Goal: Task Accomplishment & Management: Manage account settings

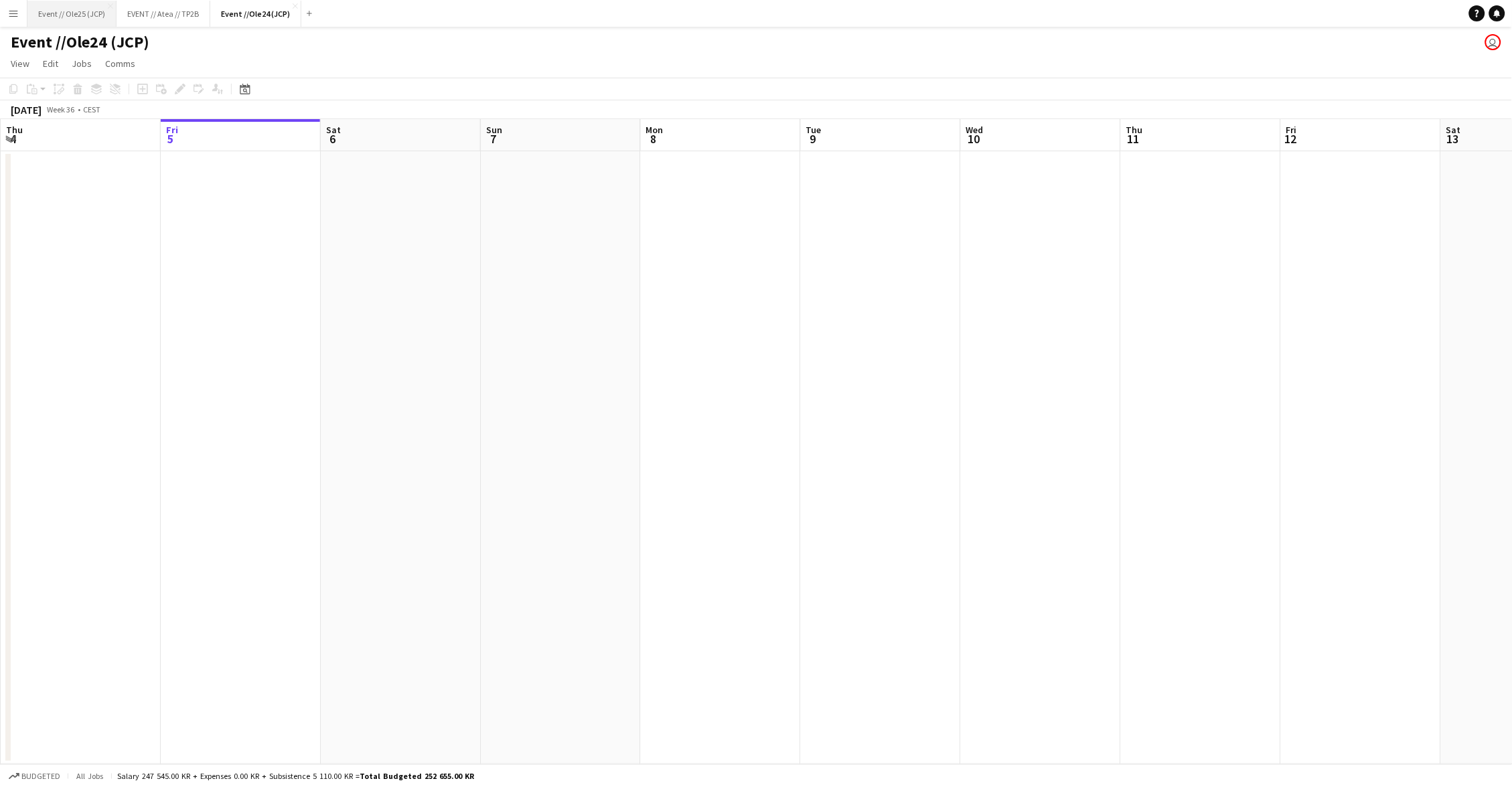
click at [78, 10] on button "Event // Ole25 (JCP) Close" at bounding box center [72, 13] width 89 height 26
click at [17, 10] on app-icon "Menu" at bounding box center [13, 13] width 10 height 10
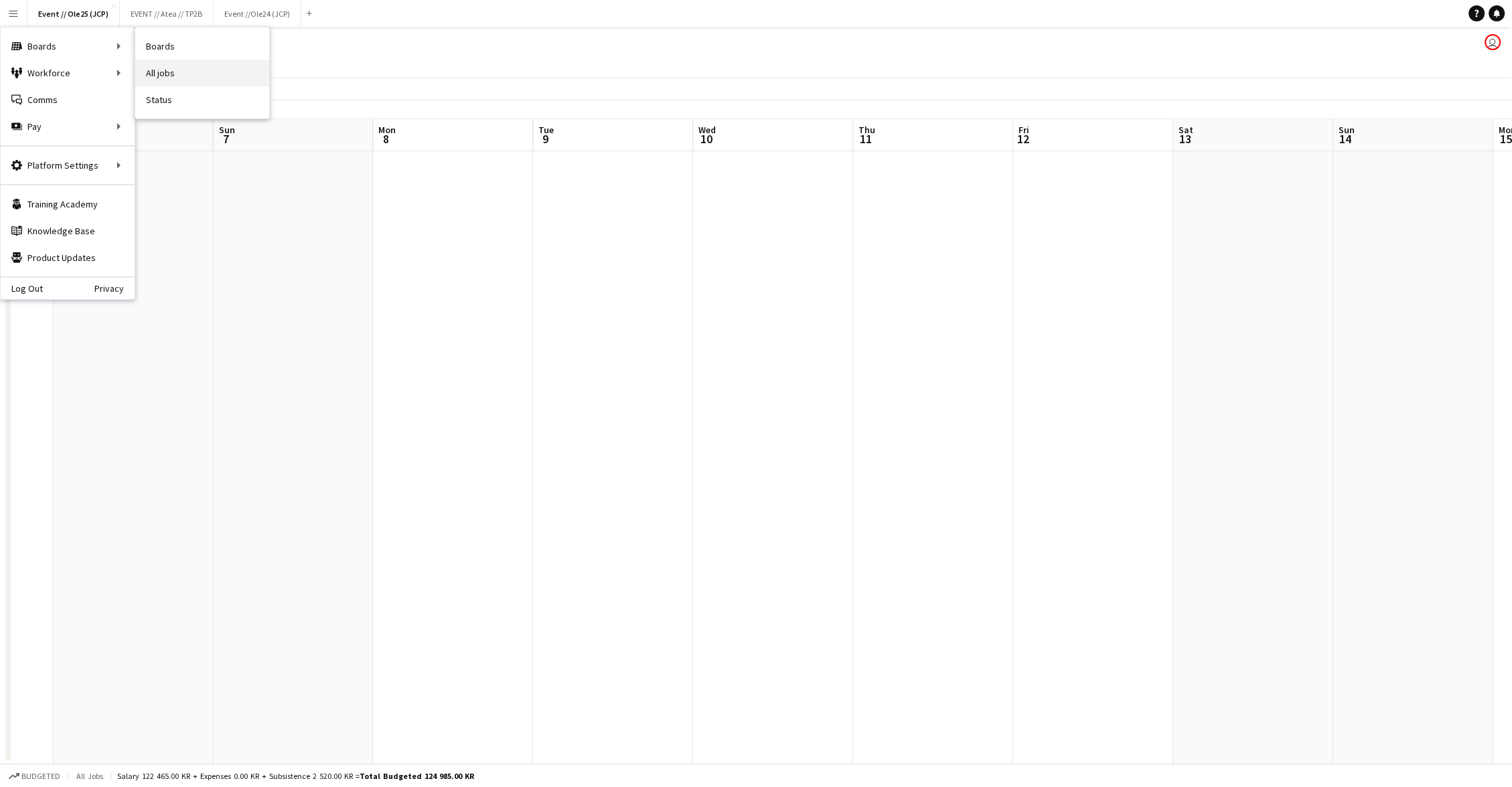
click at [155, 65] on link "All jobs" at bounding box center [202, 73] width 134 height 27
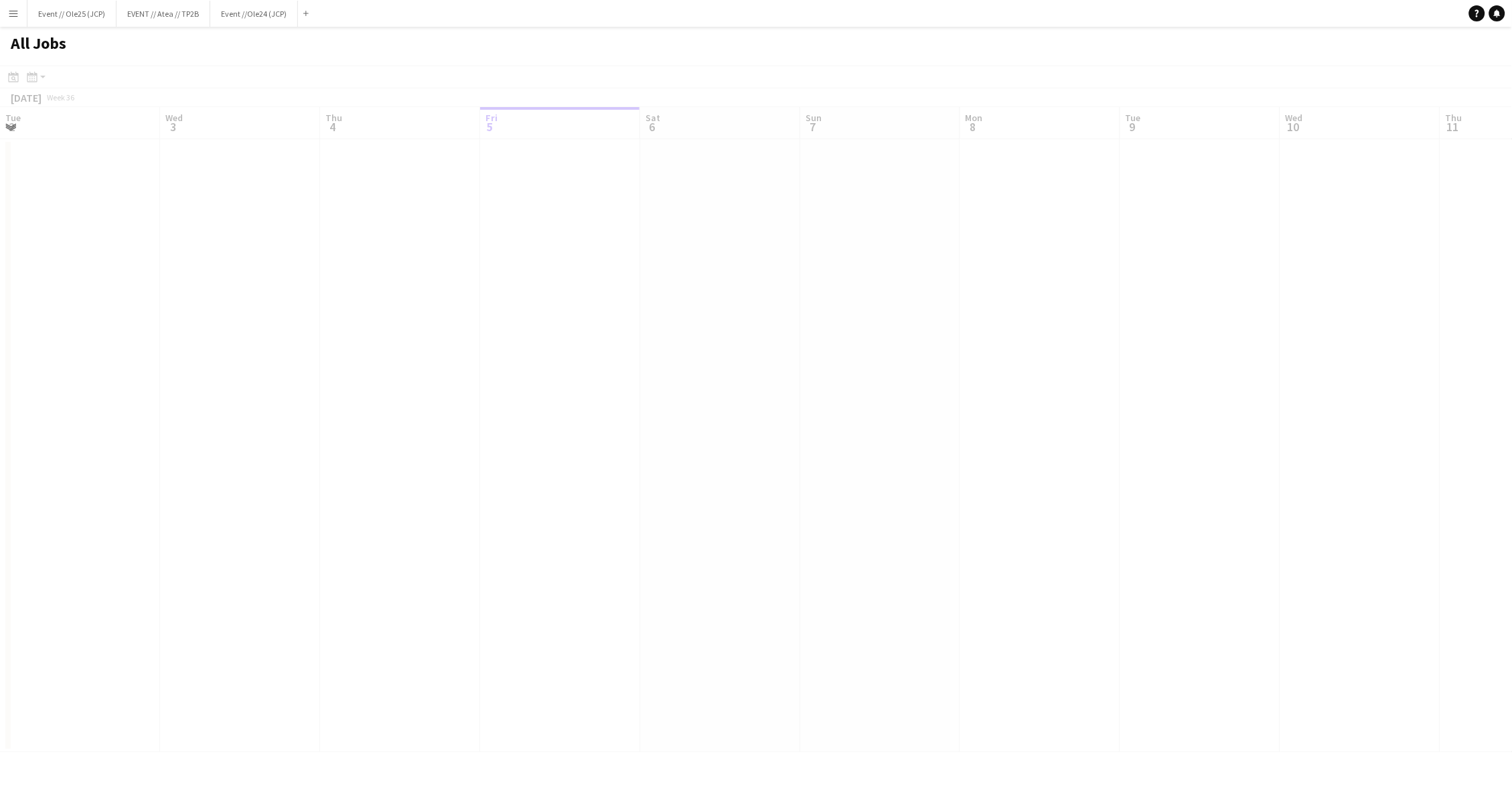
scroll to position [0, 320]
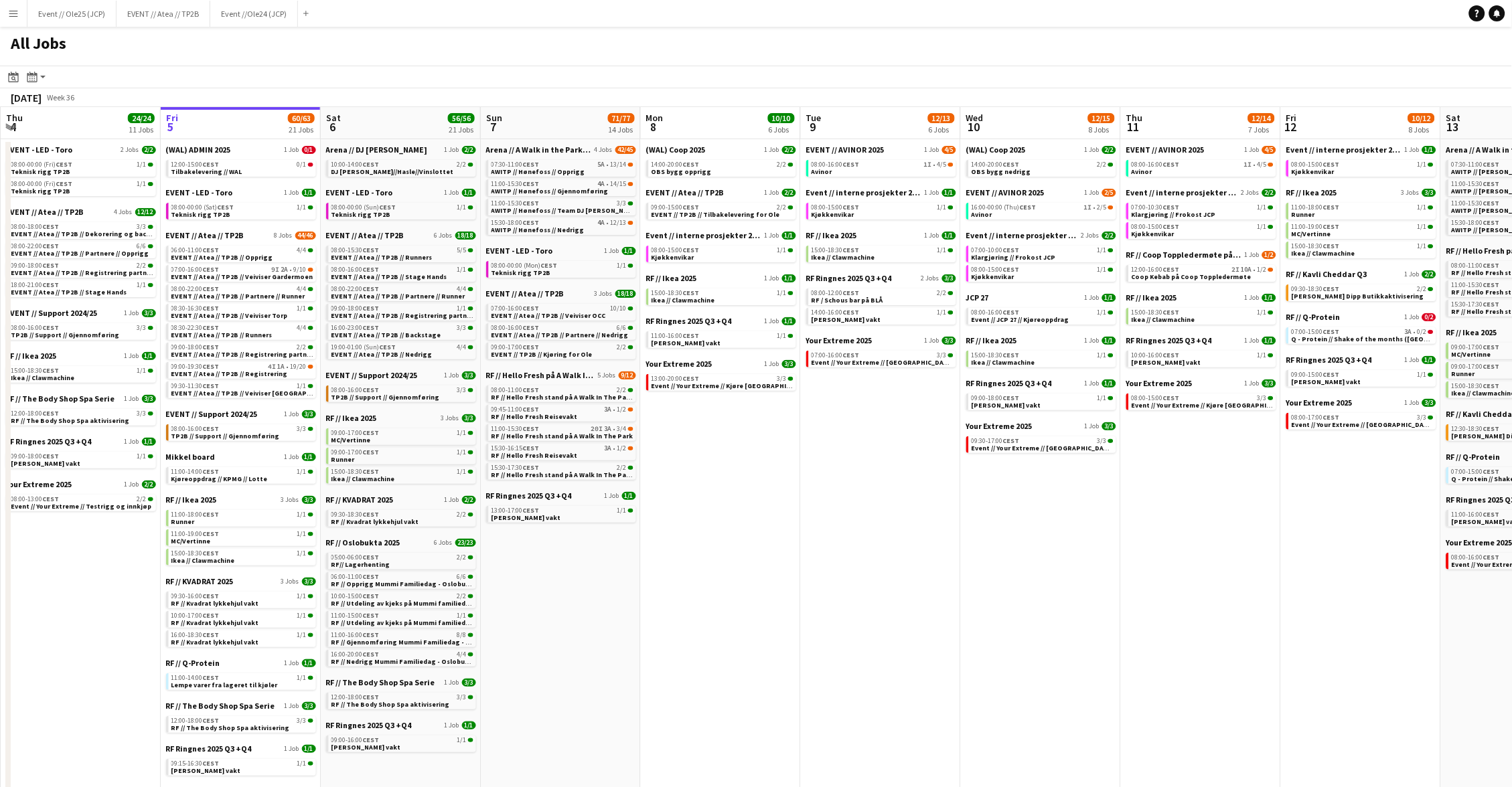
click at [16, 15] on app-icon "Menu" at bounding box center [13, 13] width 10 height 10
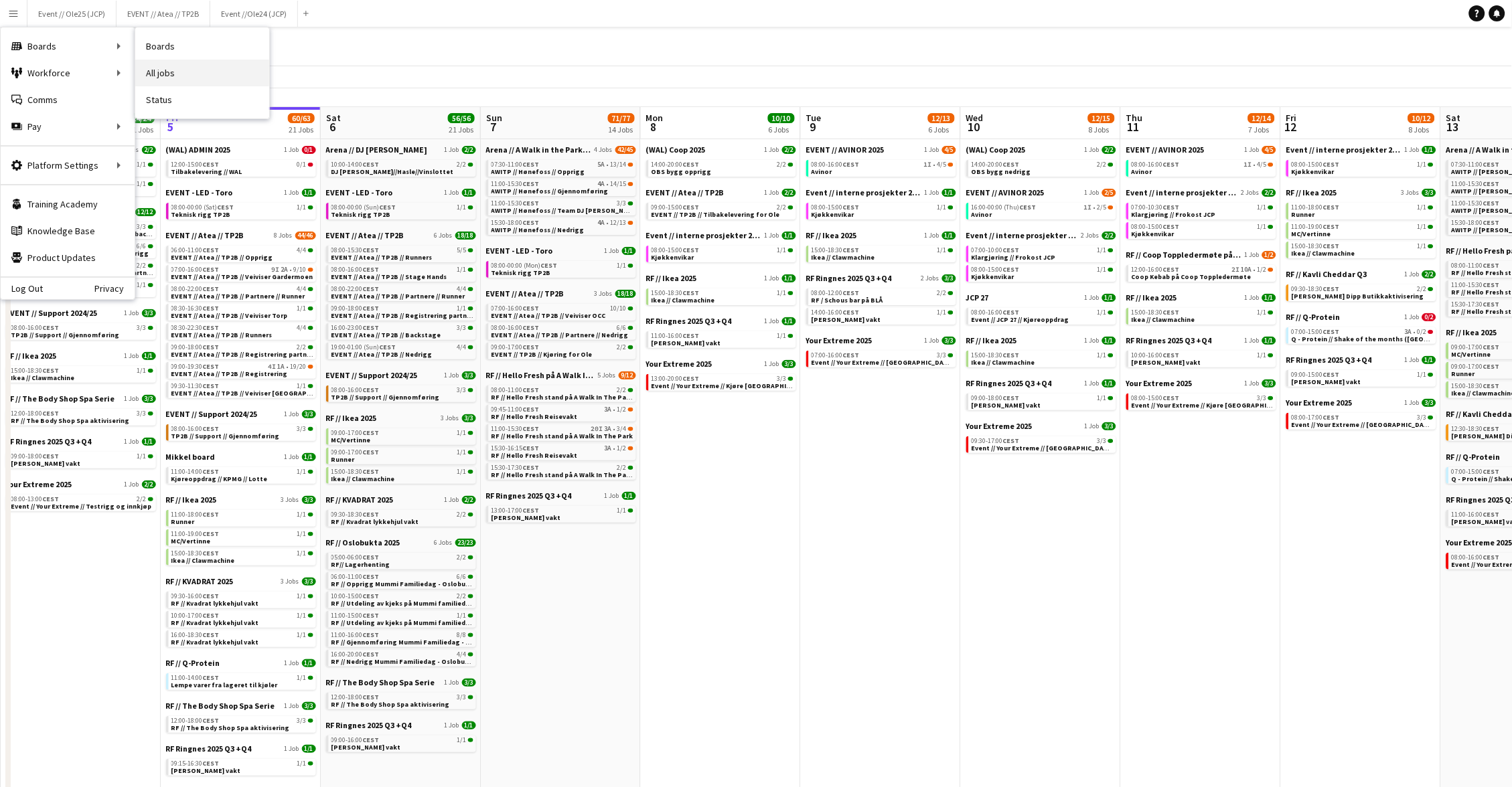
click at [185, 65] on link "All jobs" at bounding box center [202, 73] width 134 height 27
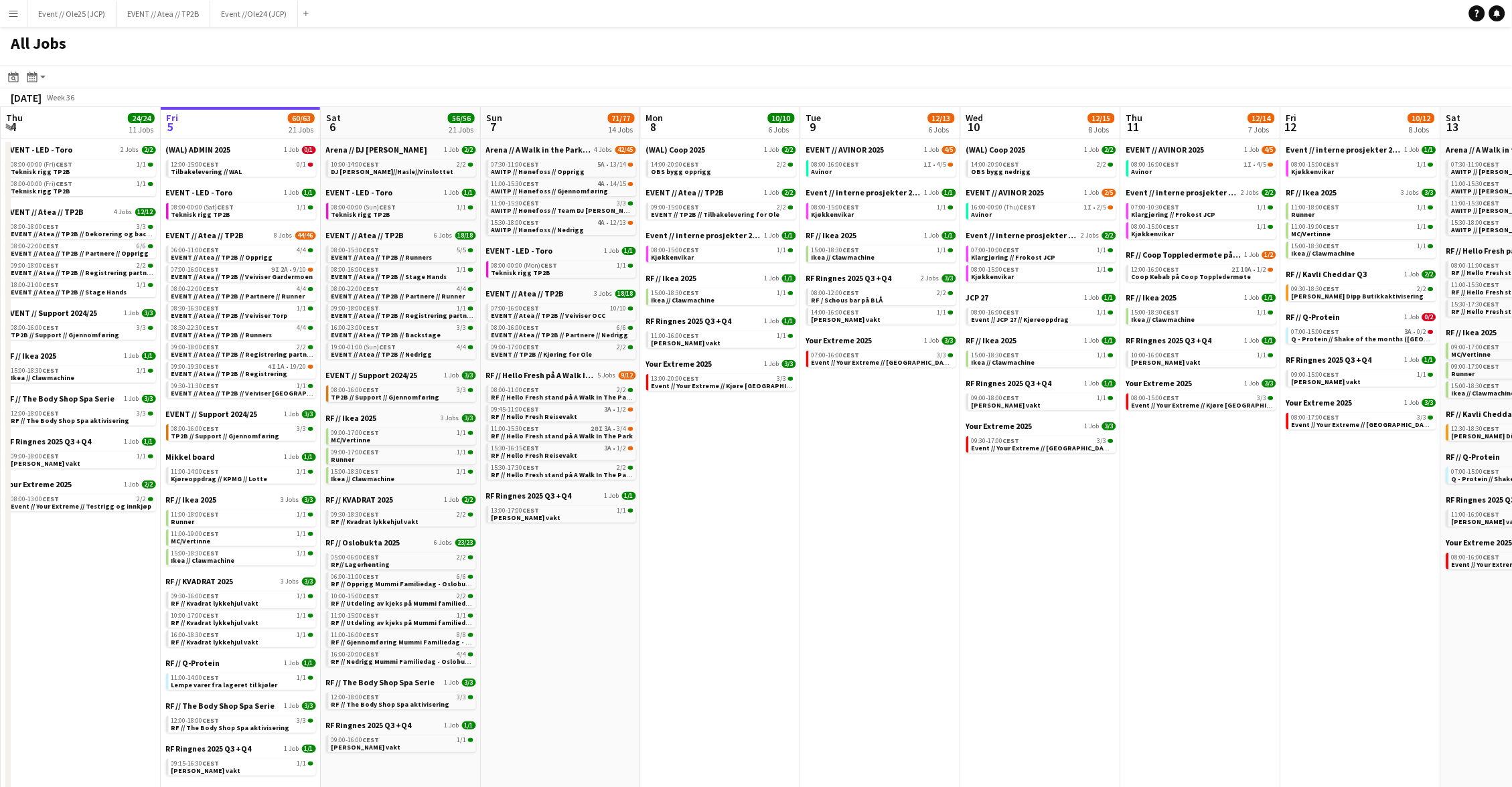
click at [4, 16] on button "Menu" at bounding box center [13, 13] width 27 height 27
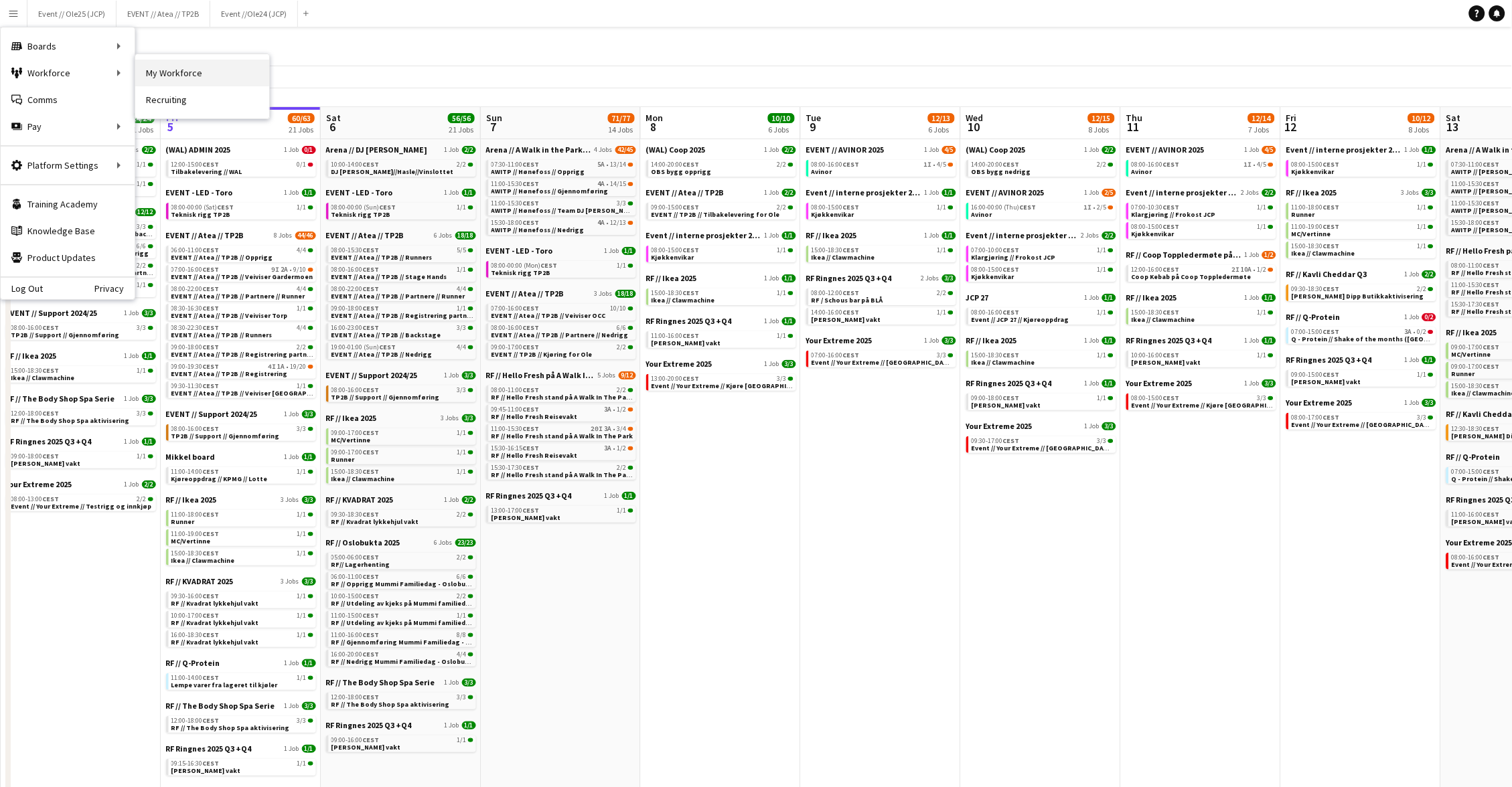
click at [182, 75] on link "My Workforce" at bounding box center [202, 73] width 134 height 27
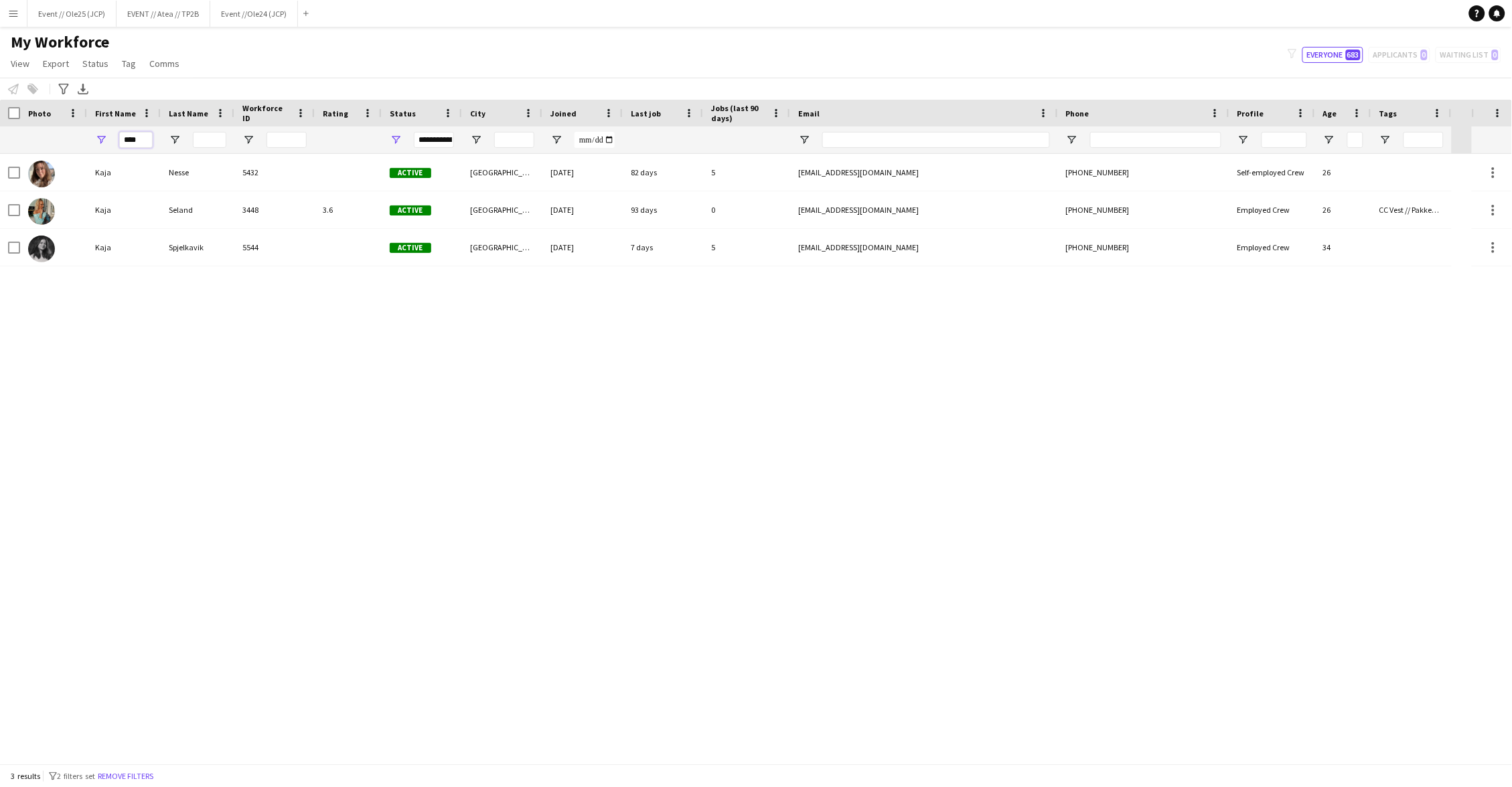
click at [138, 135] on input "****" at bounding box center [135, 140] width 33 height 16
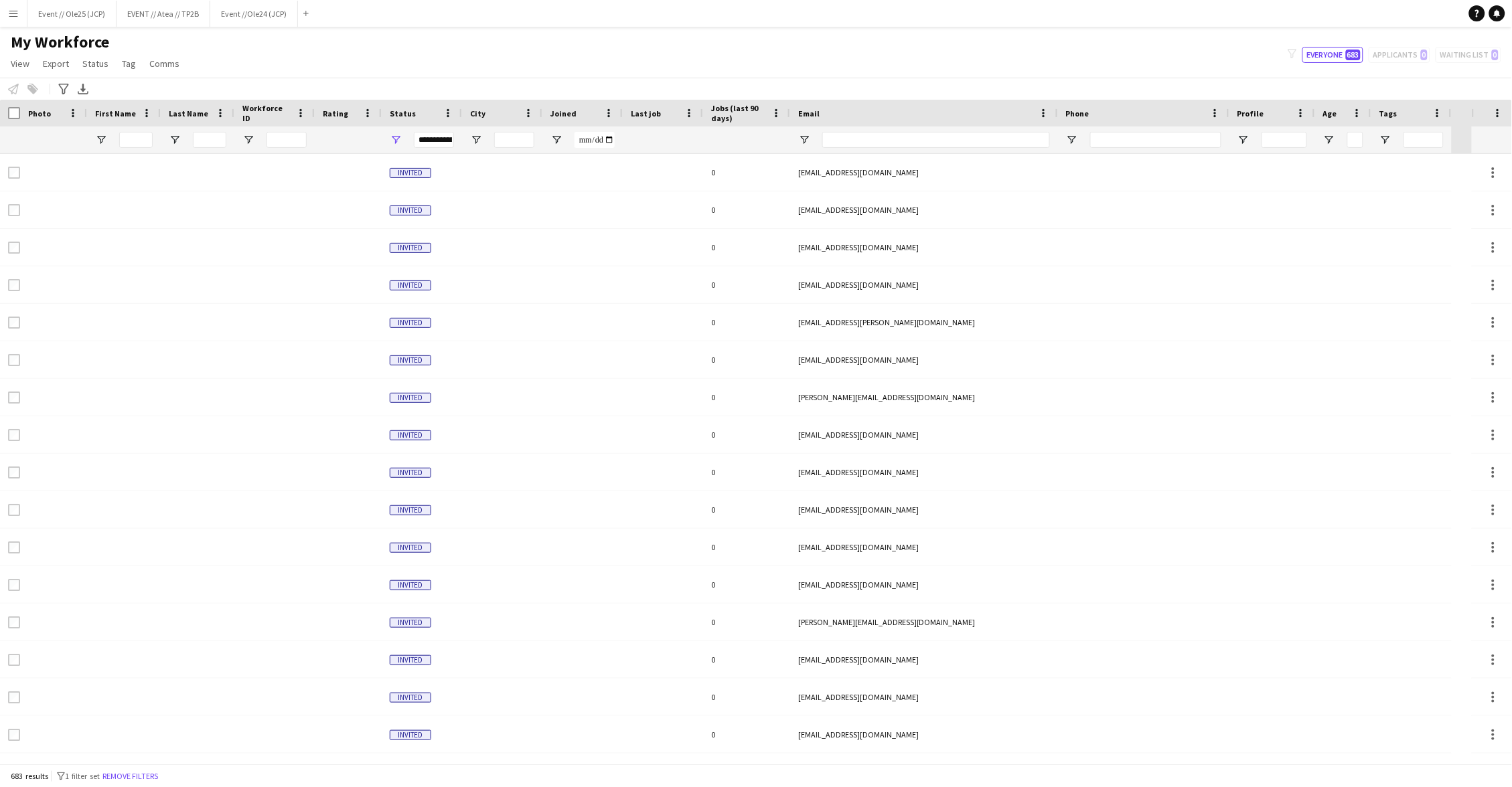
click at [388, 90] on div "Notify workforce Add to tag Select at least one crew to tag him or her. Advance…" at bounding box center [756, 88] width 1512 height 22
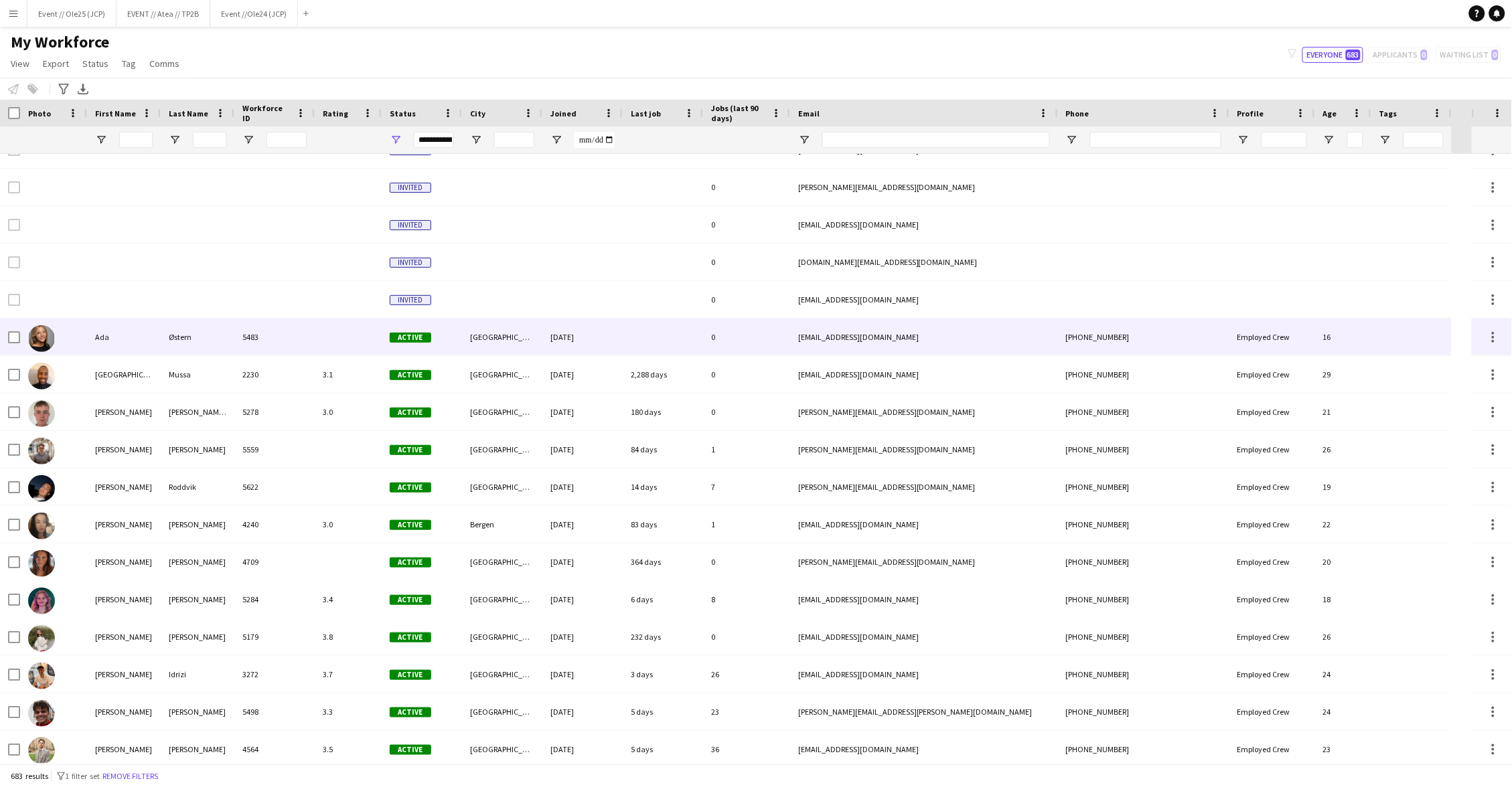
scroll to position [623, 0]
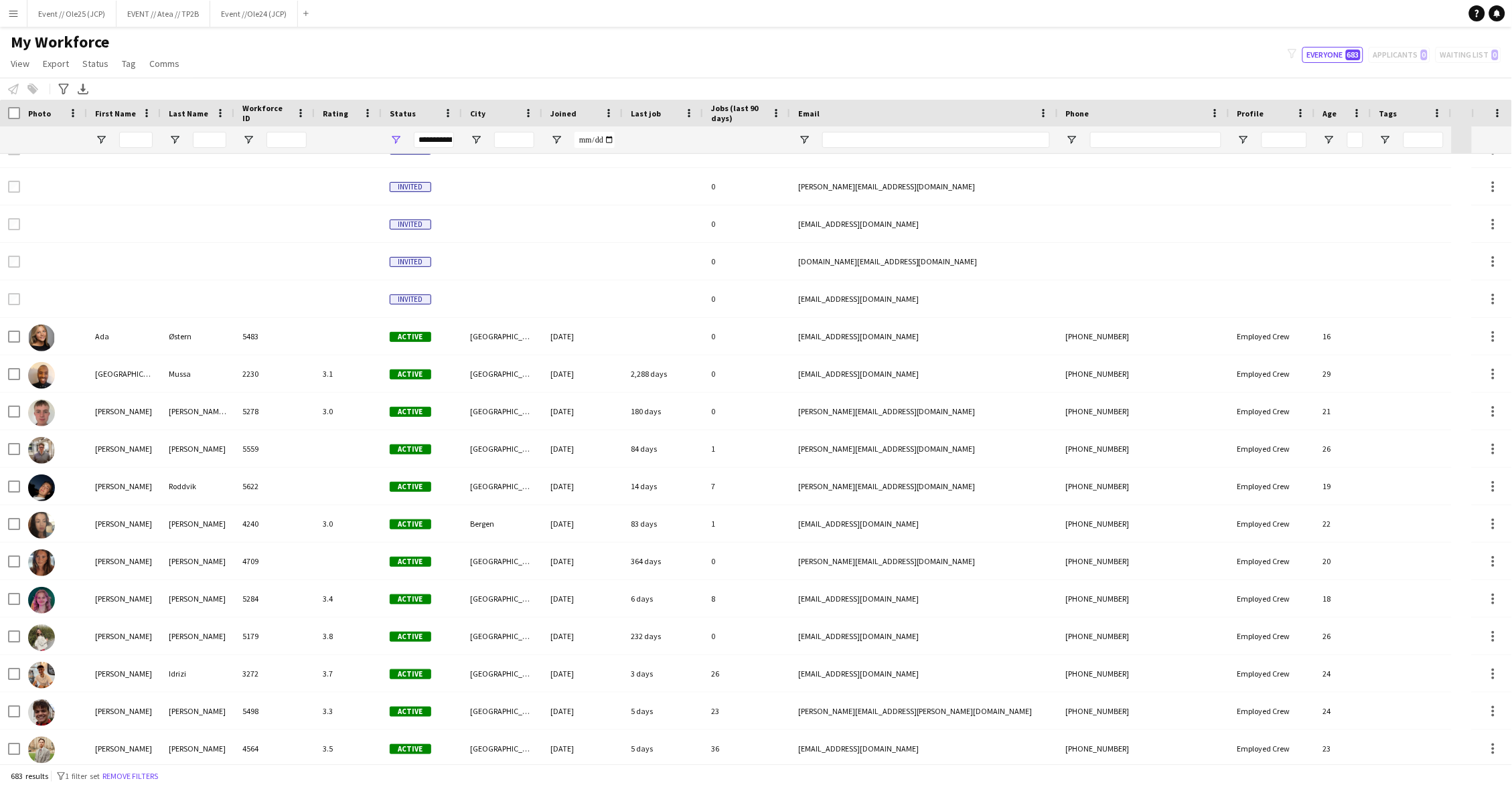
click at [442, 128] on div "**********" at bounding box center [434, 140] width 40 height 27
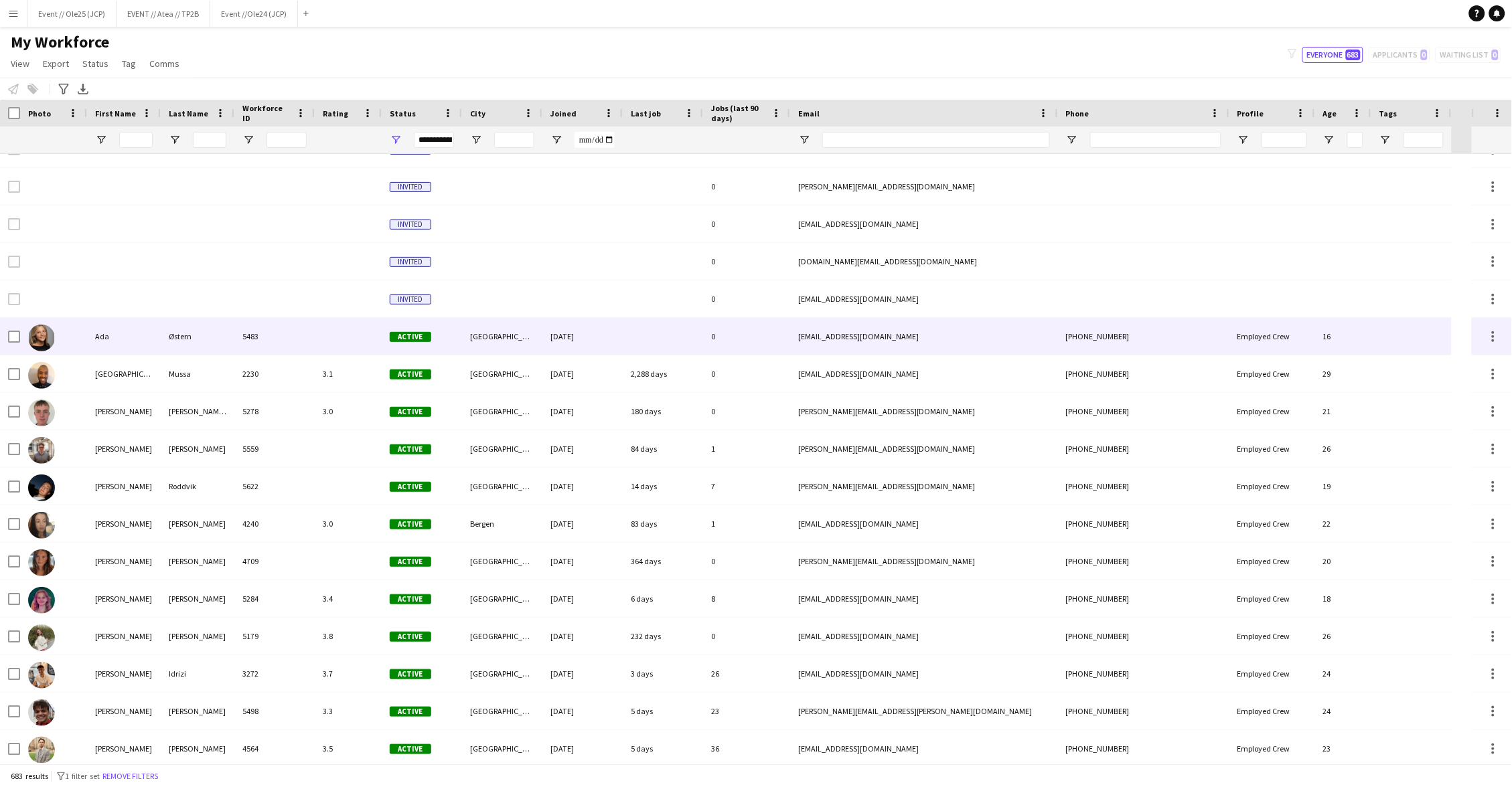
scroll to position [0, 0]
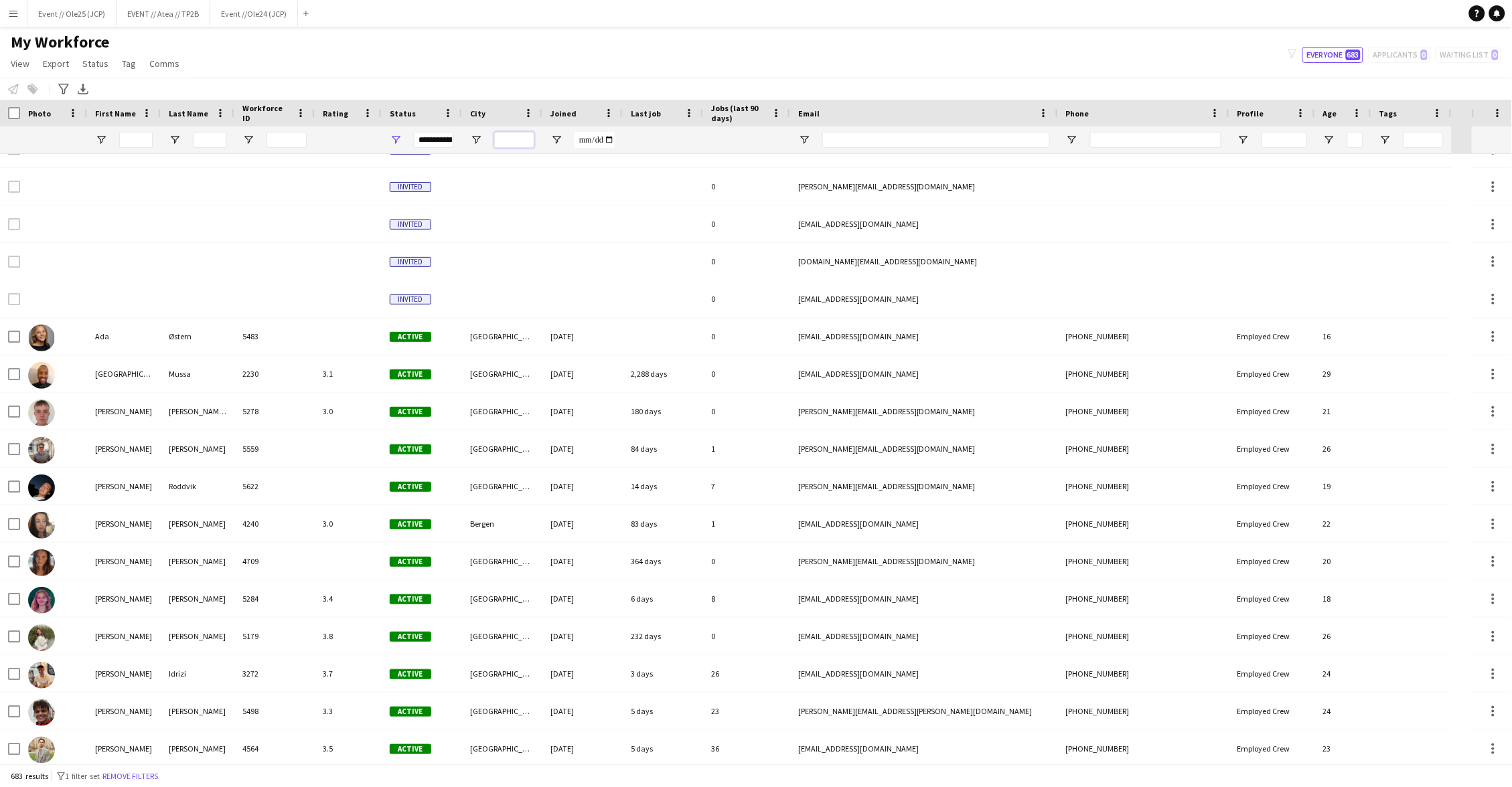
click at [507, 137] on input "City Filter Input" at bounding box center [514, 140] width 40 height 16
type input "****"
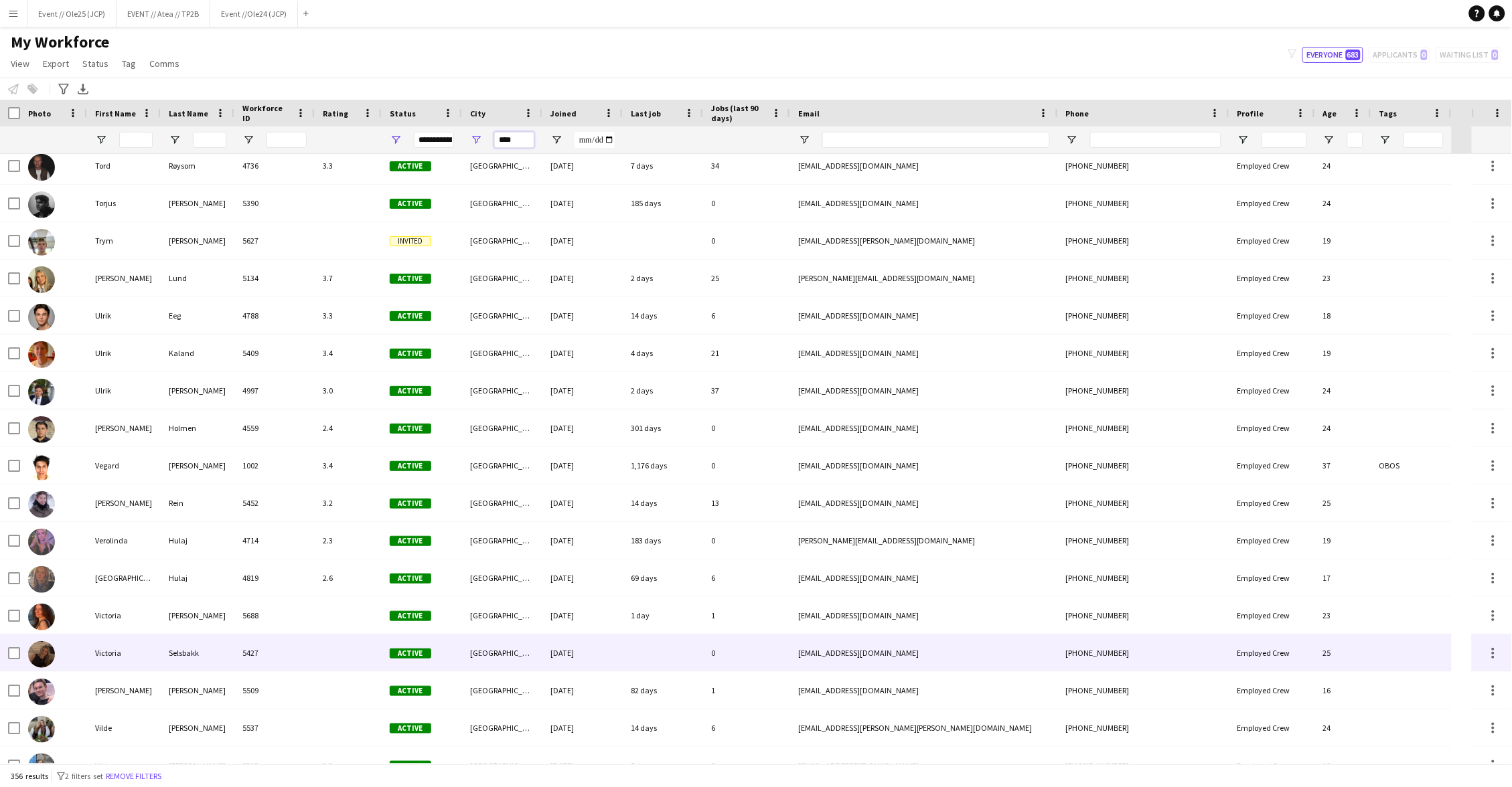
scroll to position [12209, 0]
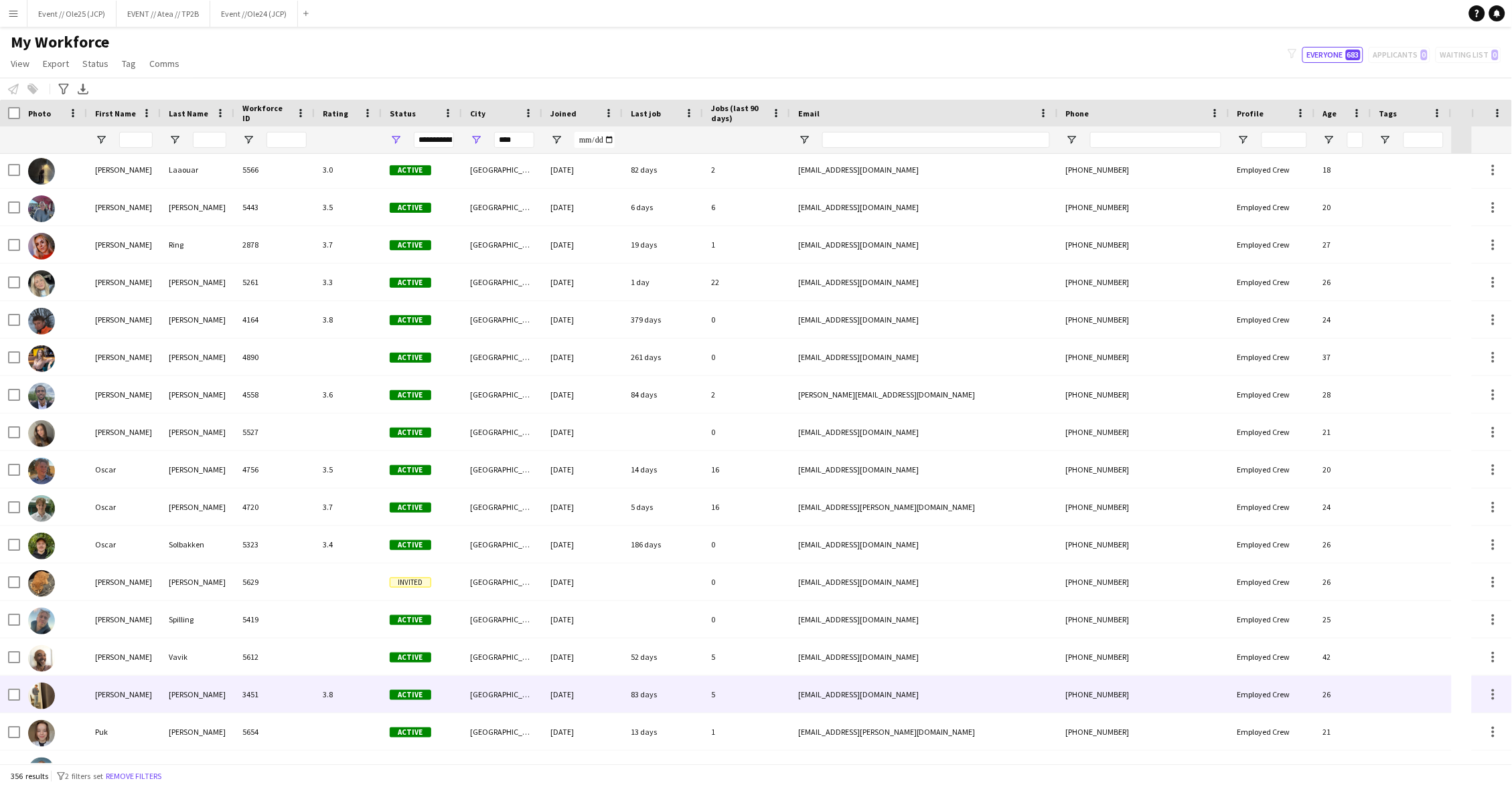
click at [117, 685] on div "[PERSON_NAME]" at bounding box center [123, 695] width 74 height 37
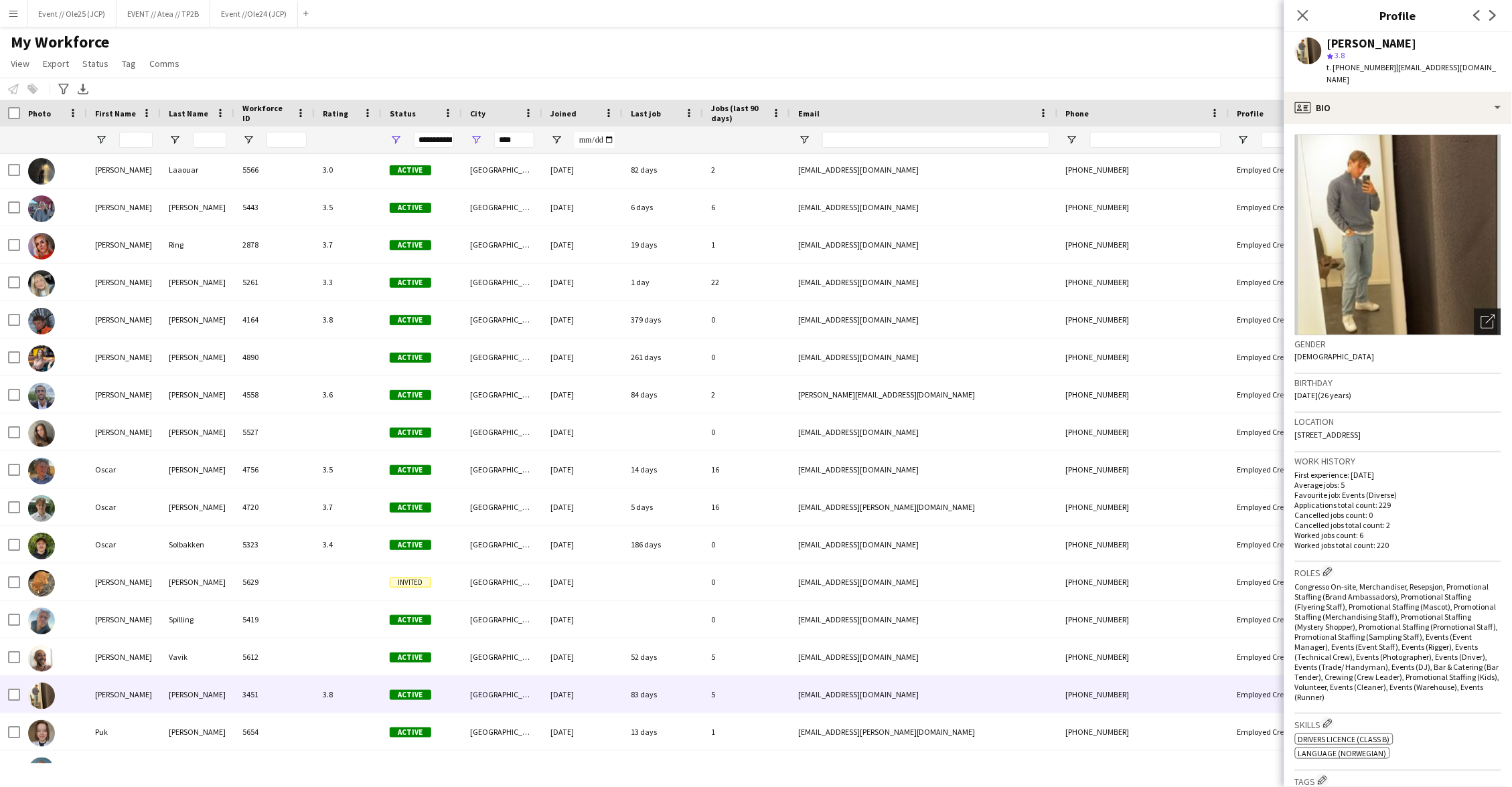
click at [1492, 314] on icon "Open photos pop-in" at bounding box center [1487, 321] width 14 height 14
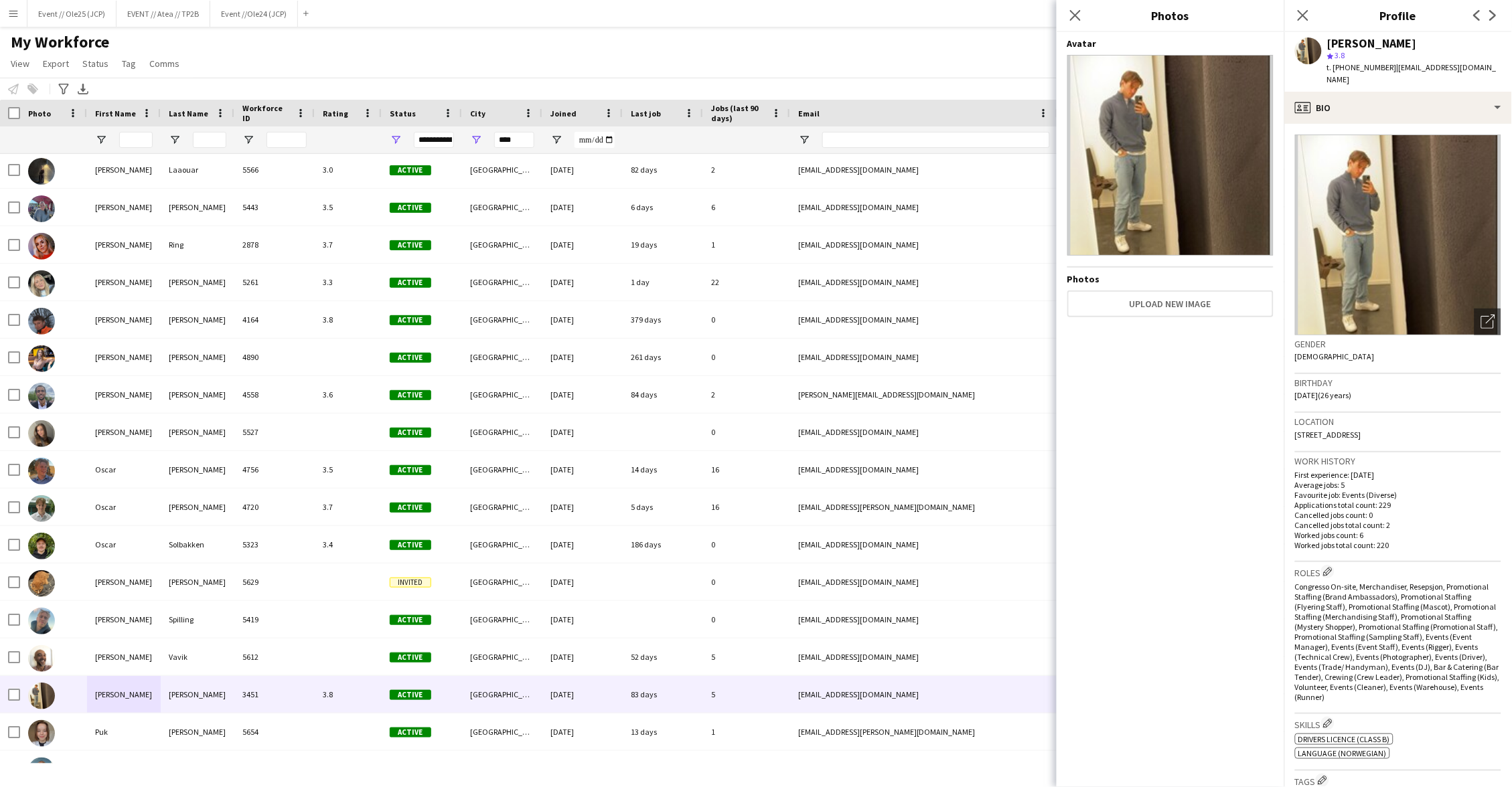
click at [969, 57] on div "My Workforce View Views Default view New view Update view Delete view Edit name…" at bounding box center [756, 54] width 1512 height 45
